Goal: Navigation & Orientation: Find specific page/section

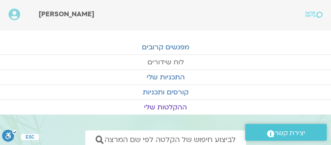
click at [162, 61] on link "לוח שידורים" at bounding box center [165, 62] width 331 height 15
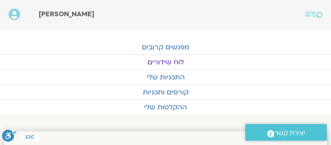
click at [164, 62] on link "לוח שידורים" at bounding box center [165, 62] width 331 height 15
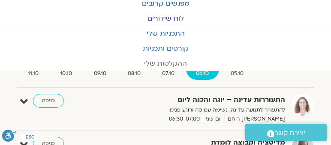
scroll to position [49, 0]
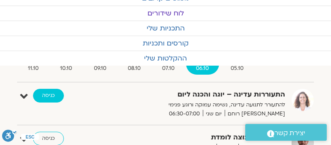
click at [49, 93] on link "כניסה" at bounding box center [48, 96] width 31 height 14
